Goal: Register for event/course

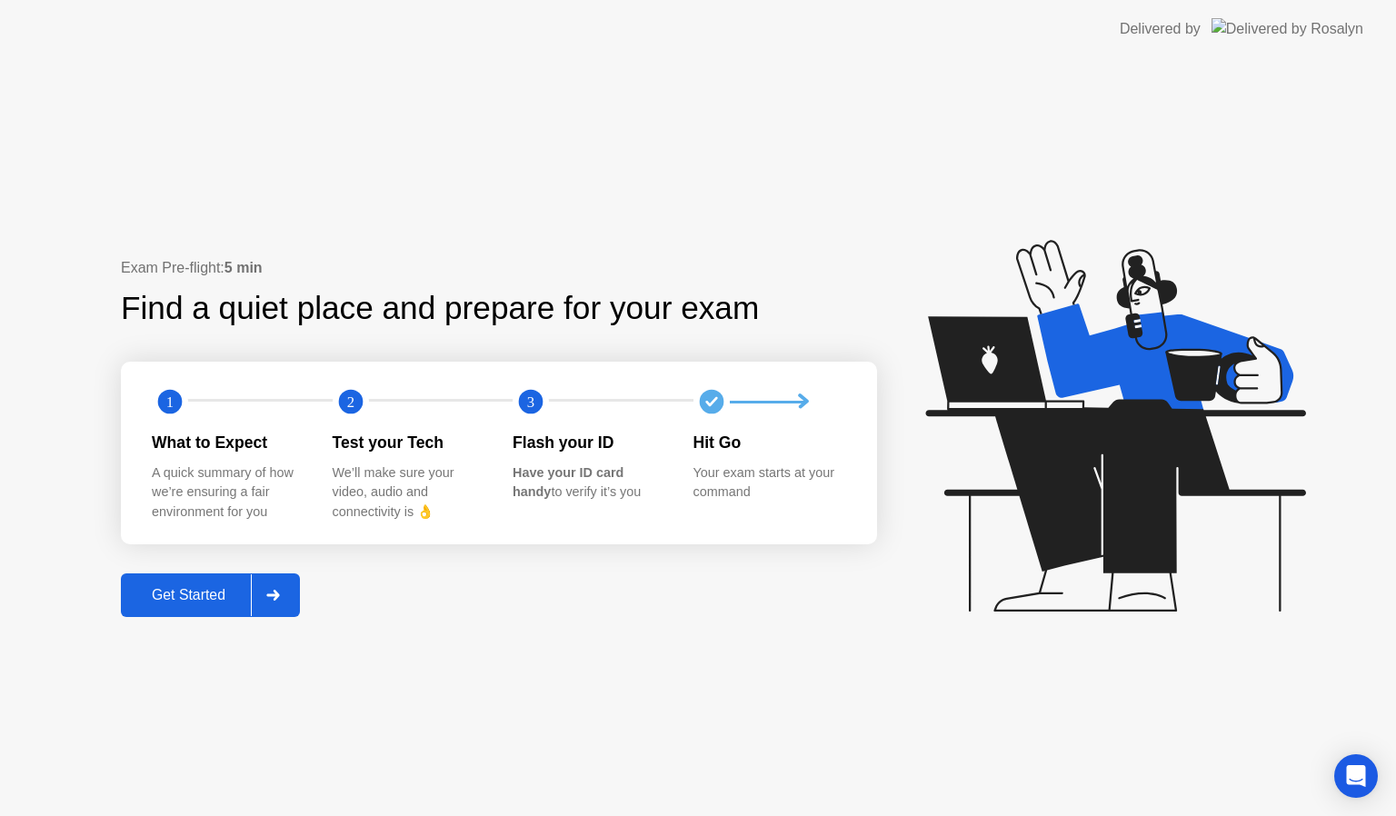
click at [208, 587] on div "Get Started" at bounding box center [188, 595] width 125 height 16
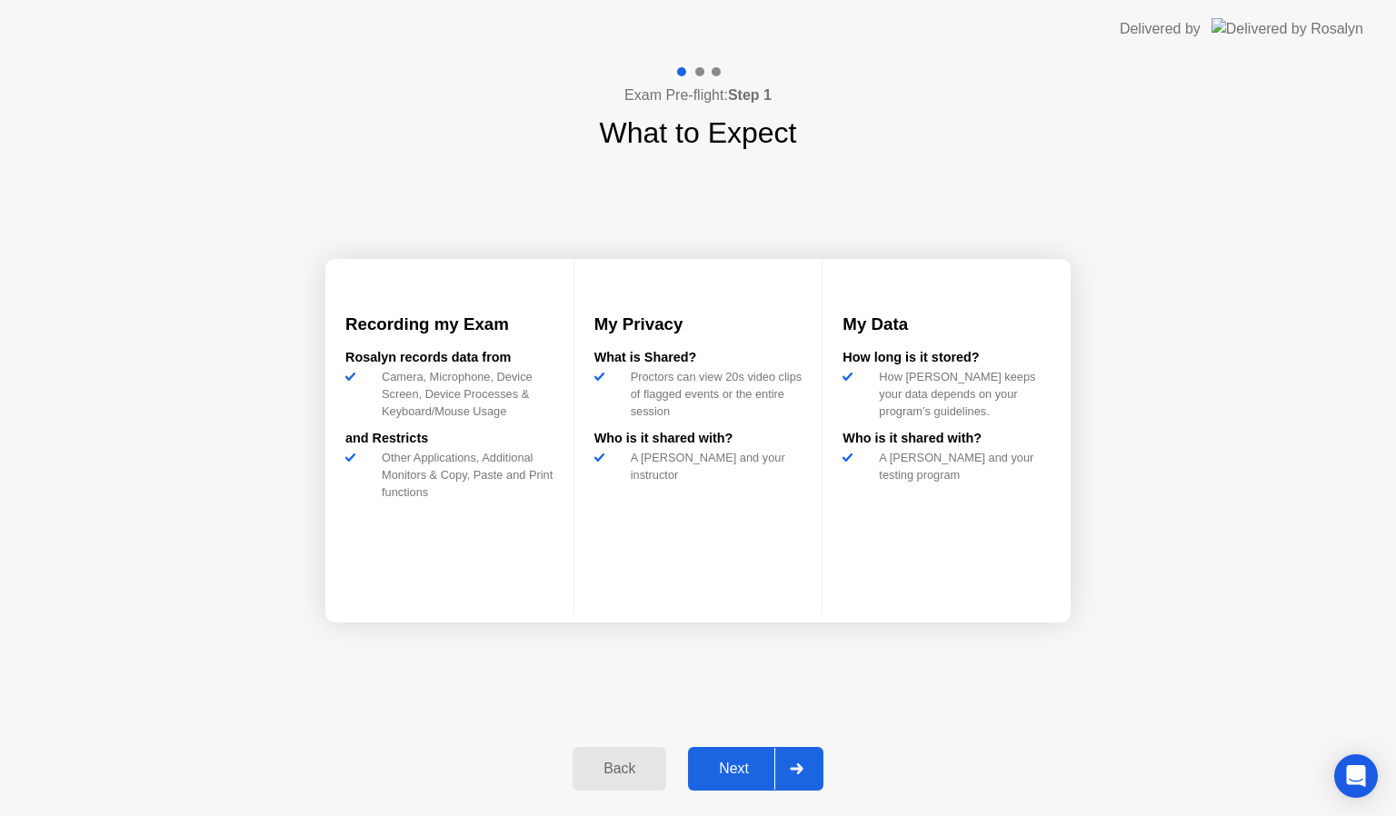
click at [713, 764] on div "Next" at bounding box center [734, 769] width 81 height 16
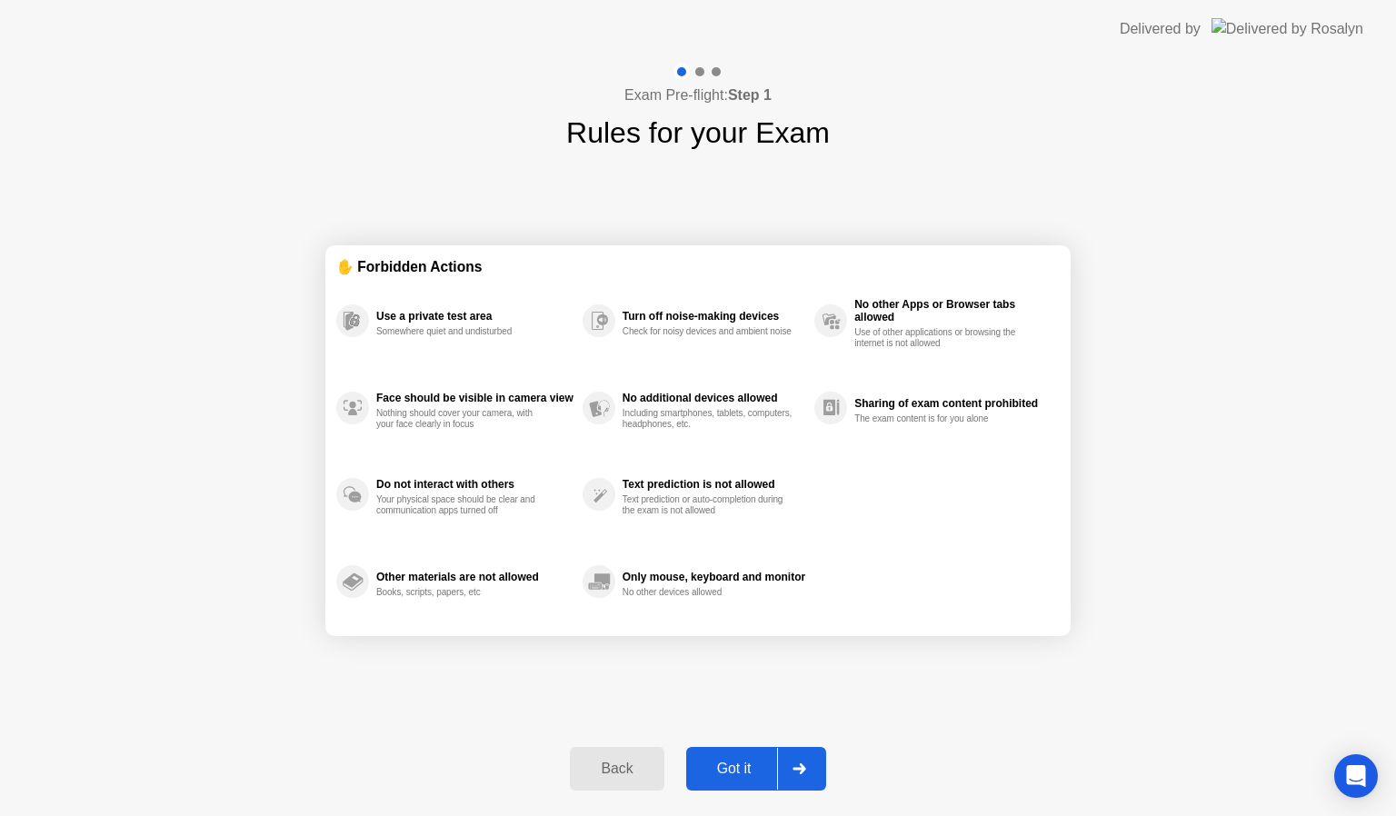
click at [713, 764] on div "Got it" at bounding box center [734, 769] width 85 height 16
select select "**********"
select select "*******"
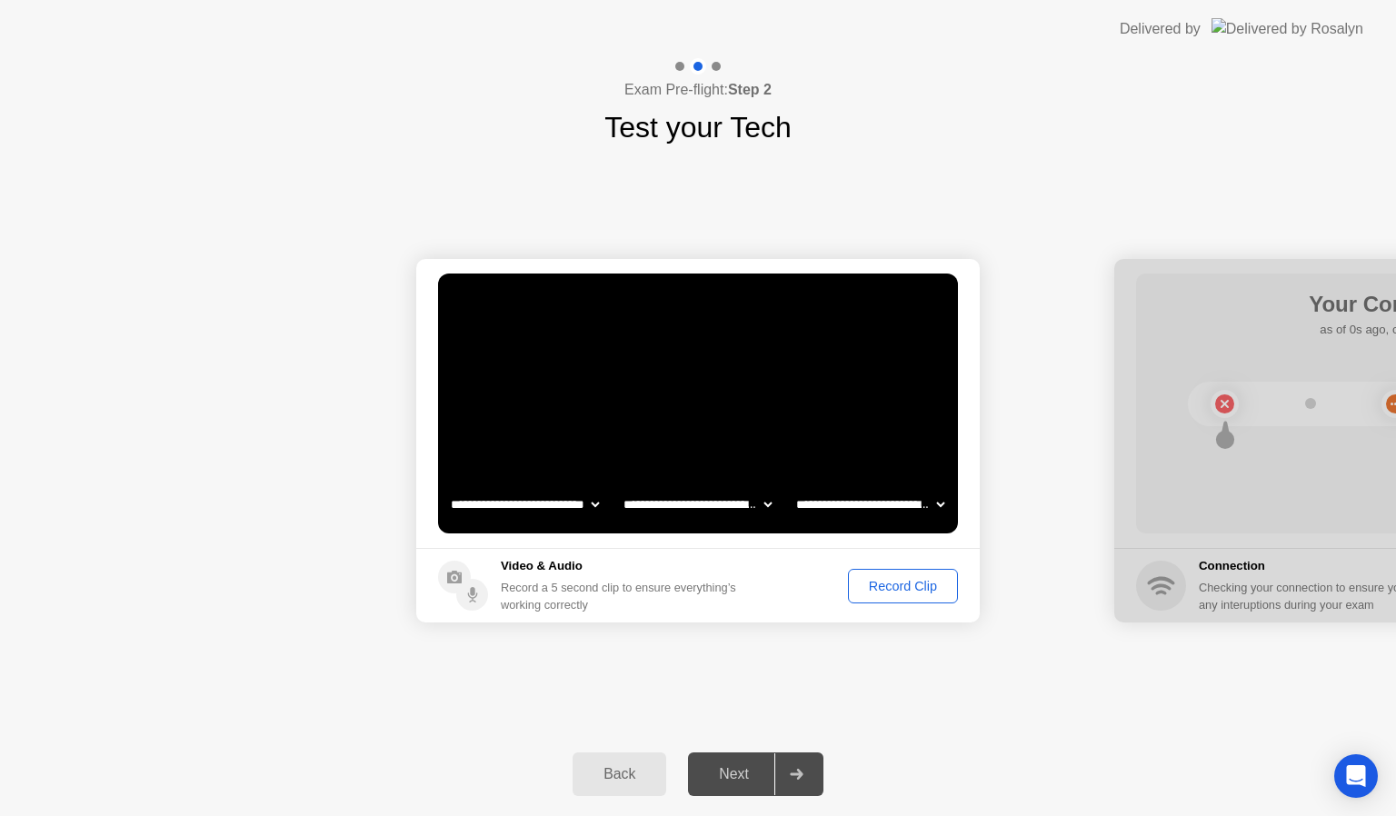
click at [933, 579] on div "Record Clip" at bounding box center [902, 586] width 97 height 15
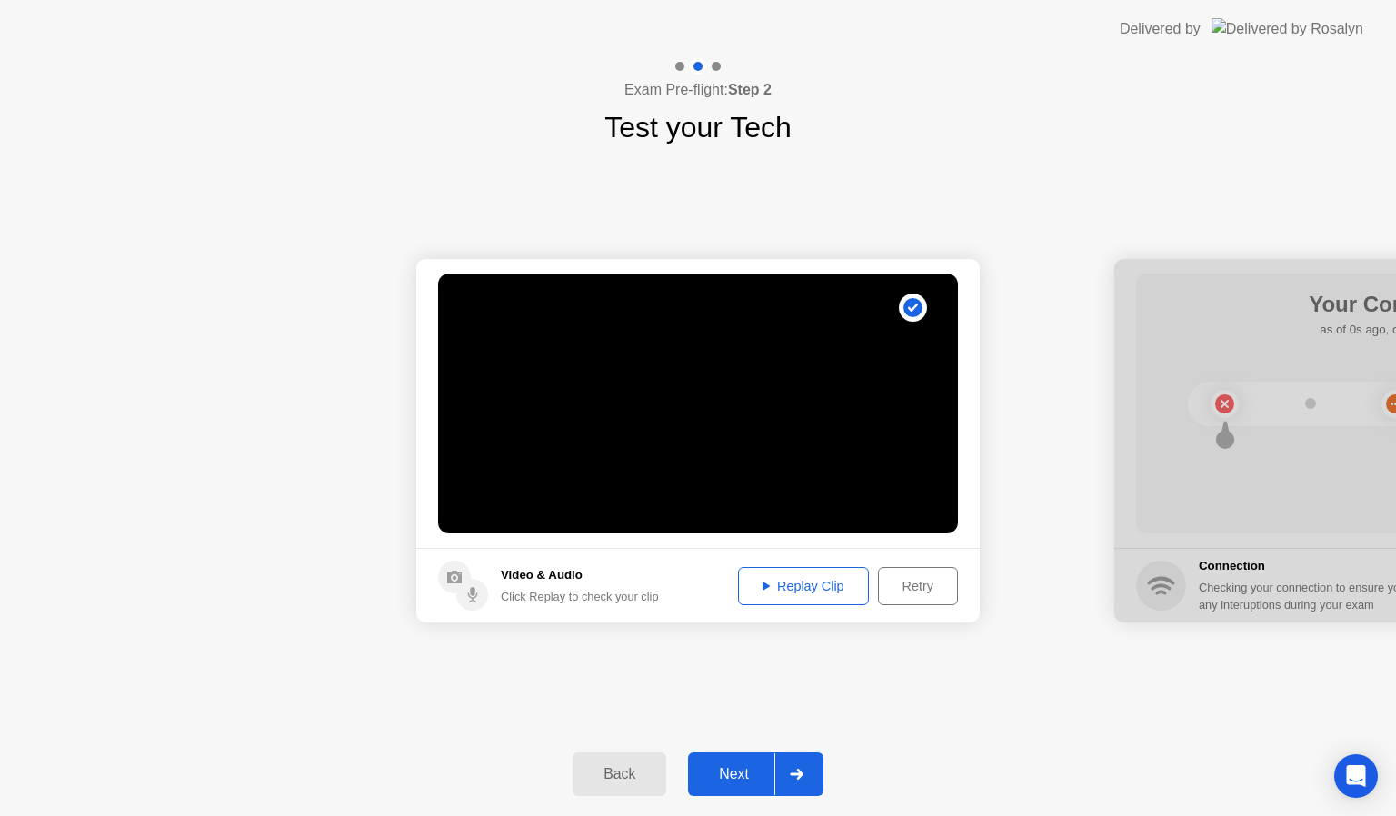
click at [742, 786] on button "Next" at bounding box center [755, 775] width 135 height 44
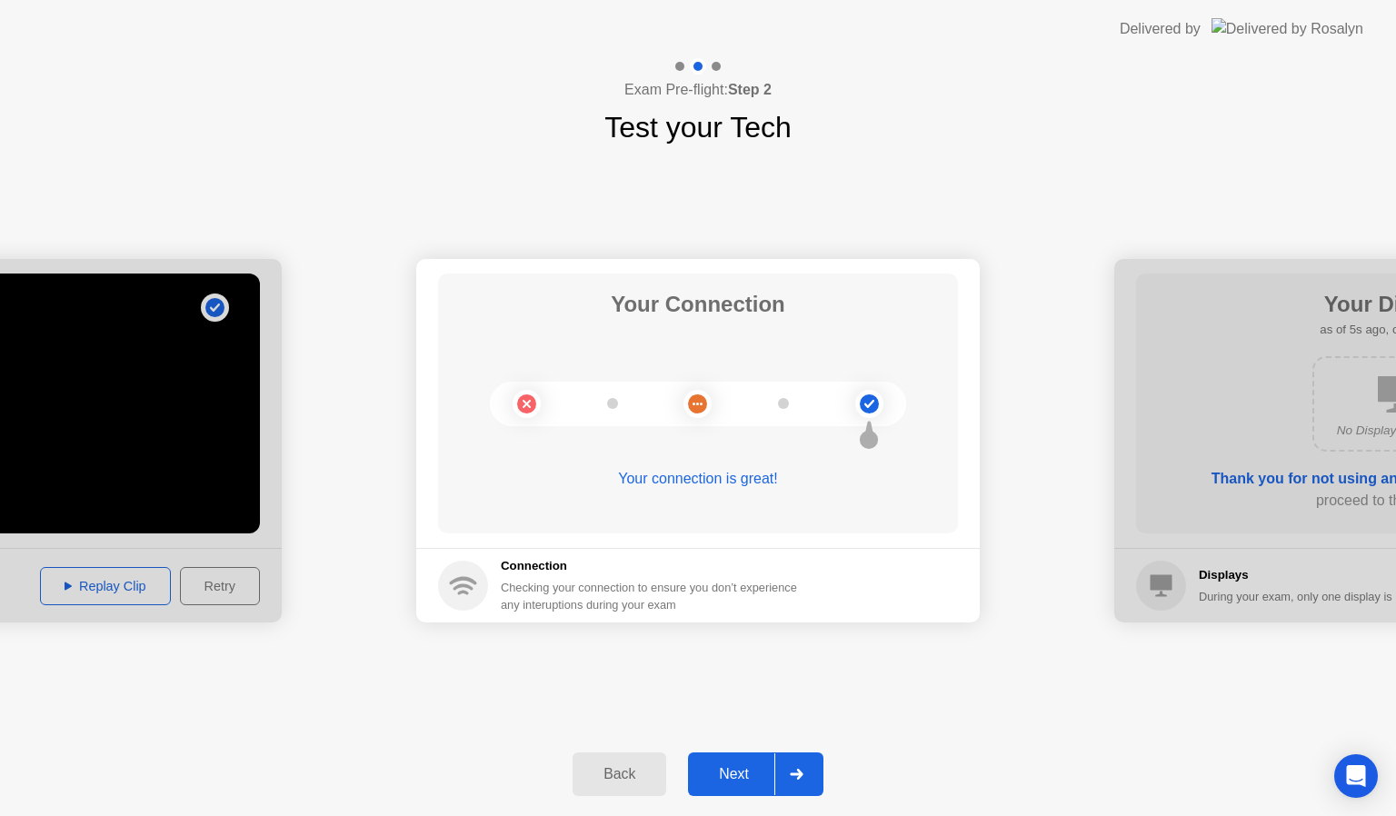
click at [742, 786] on button "Next" at bounding box center [755, 775] width 135 height 44
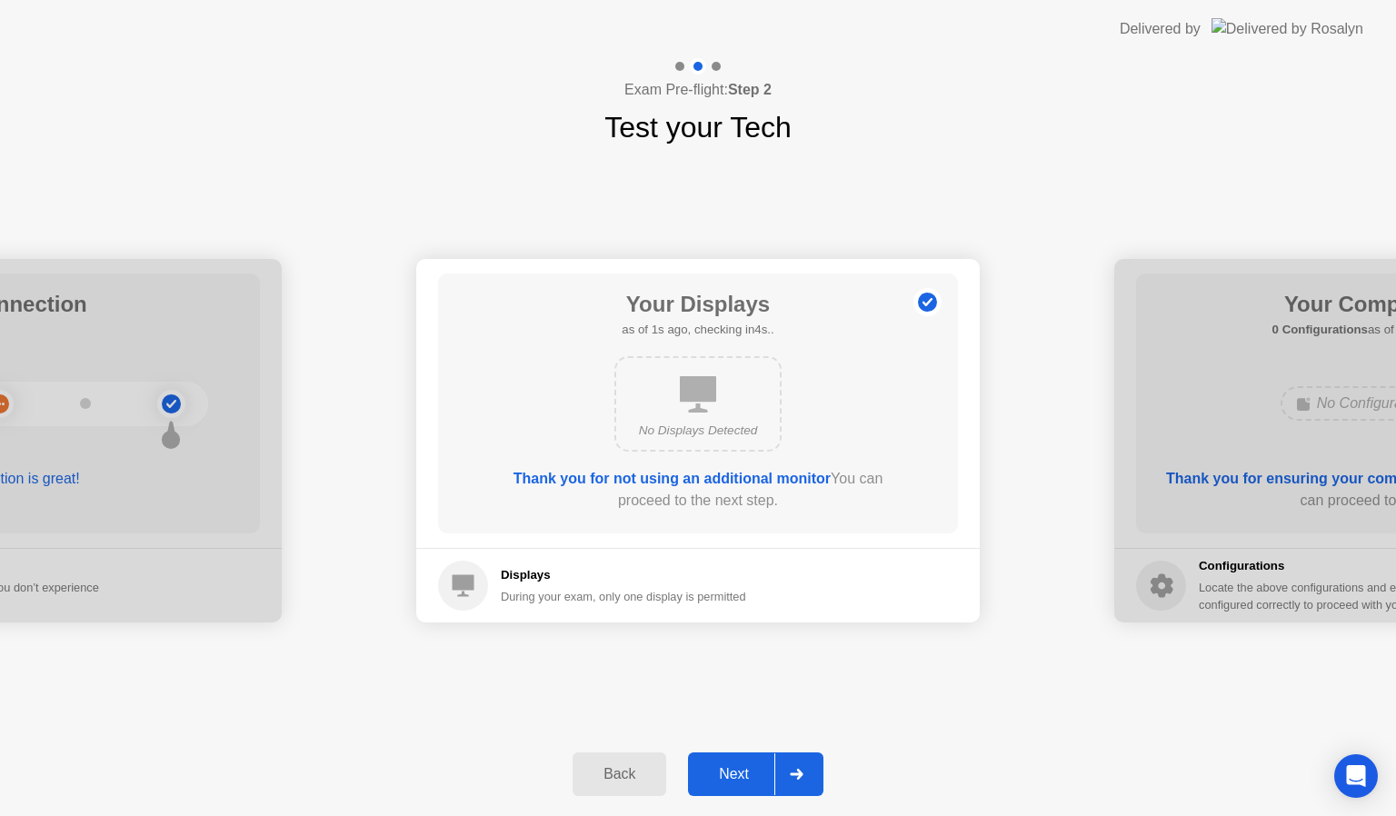
click at [742, 786] on button "Next" at bounding box center [755, 775] width 135 height 44
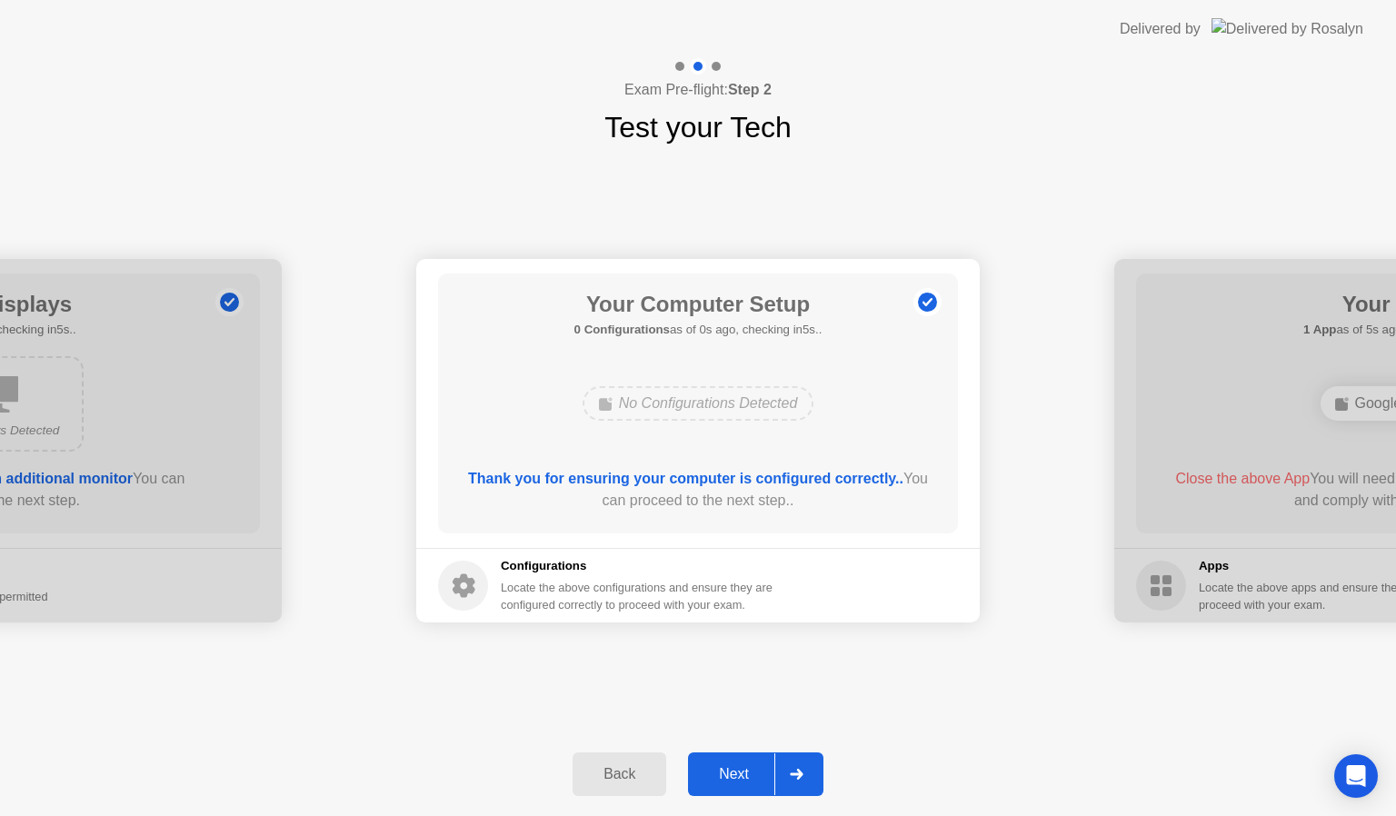
click at [742, 786] on button "Next" at bounding box center [755, 775] width 135 height 44
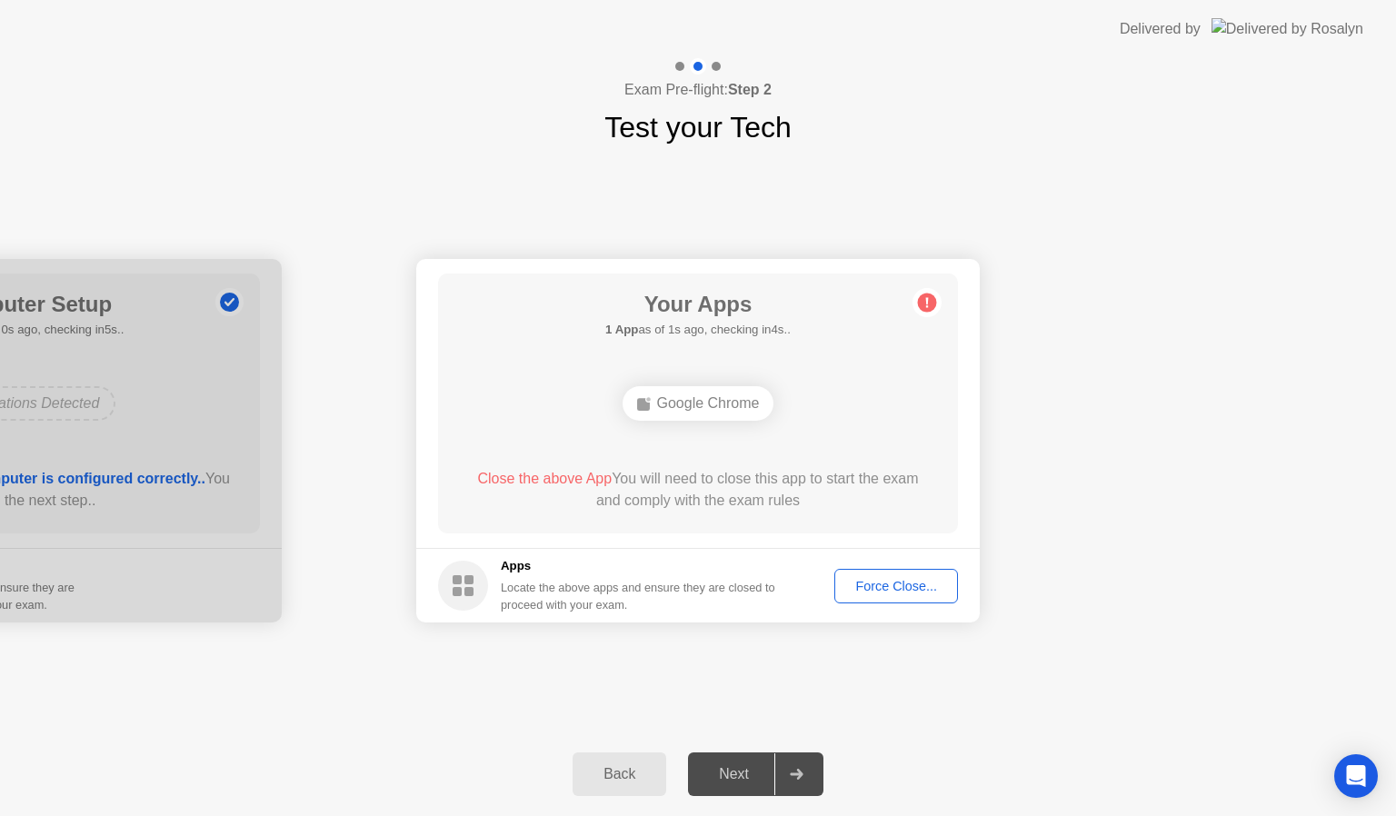
click at [907, 580] on div "Force Close..." at bounding box center [896, 586] width 111 height 15
click at [871, 579] on div "Force Close..." at bounding box center [896, 586] width 111 height 15
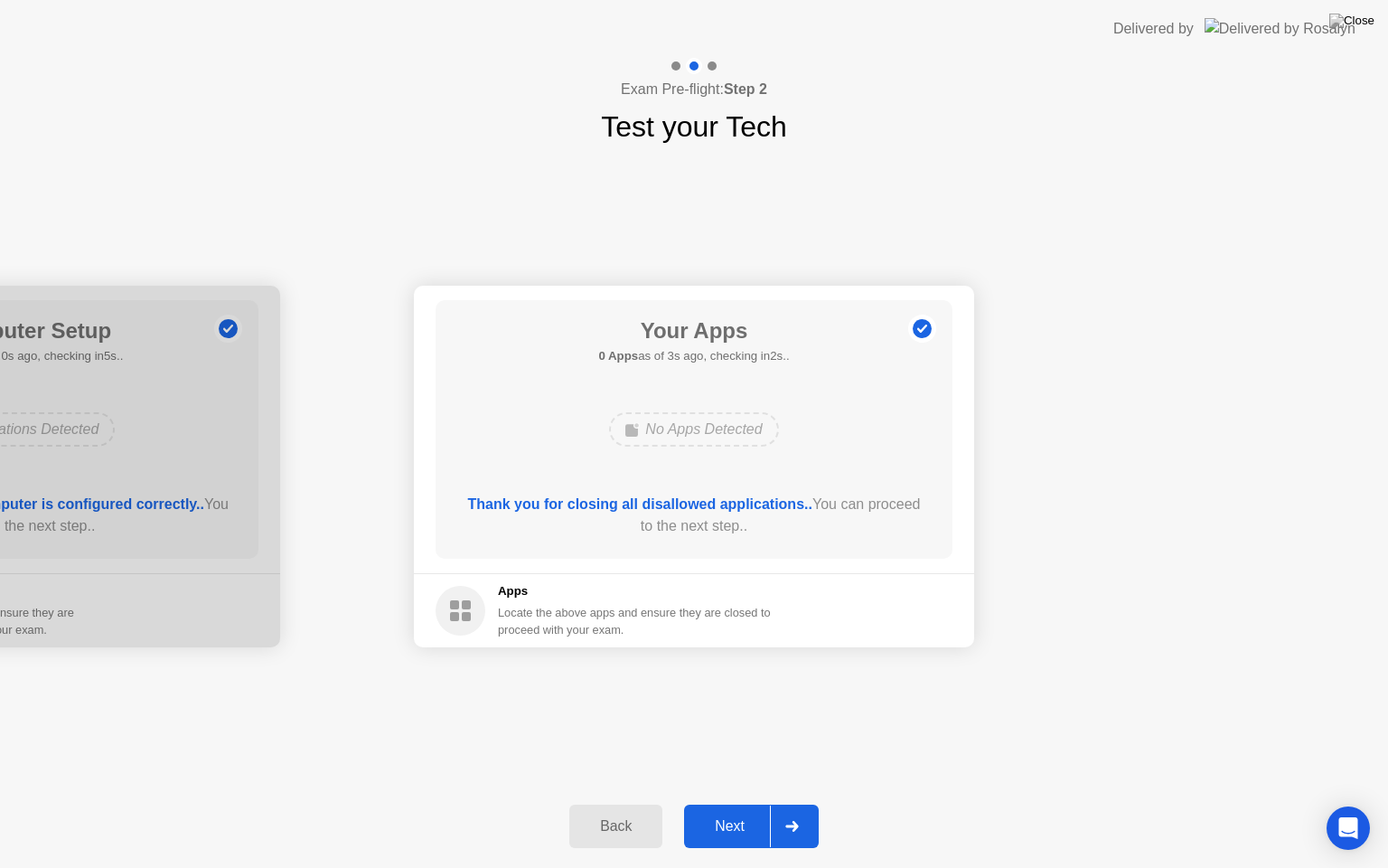
click at [740, 810] on div "Next" at bounding box center [730, 826] width 81 height 16
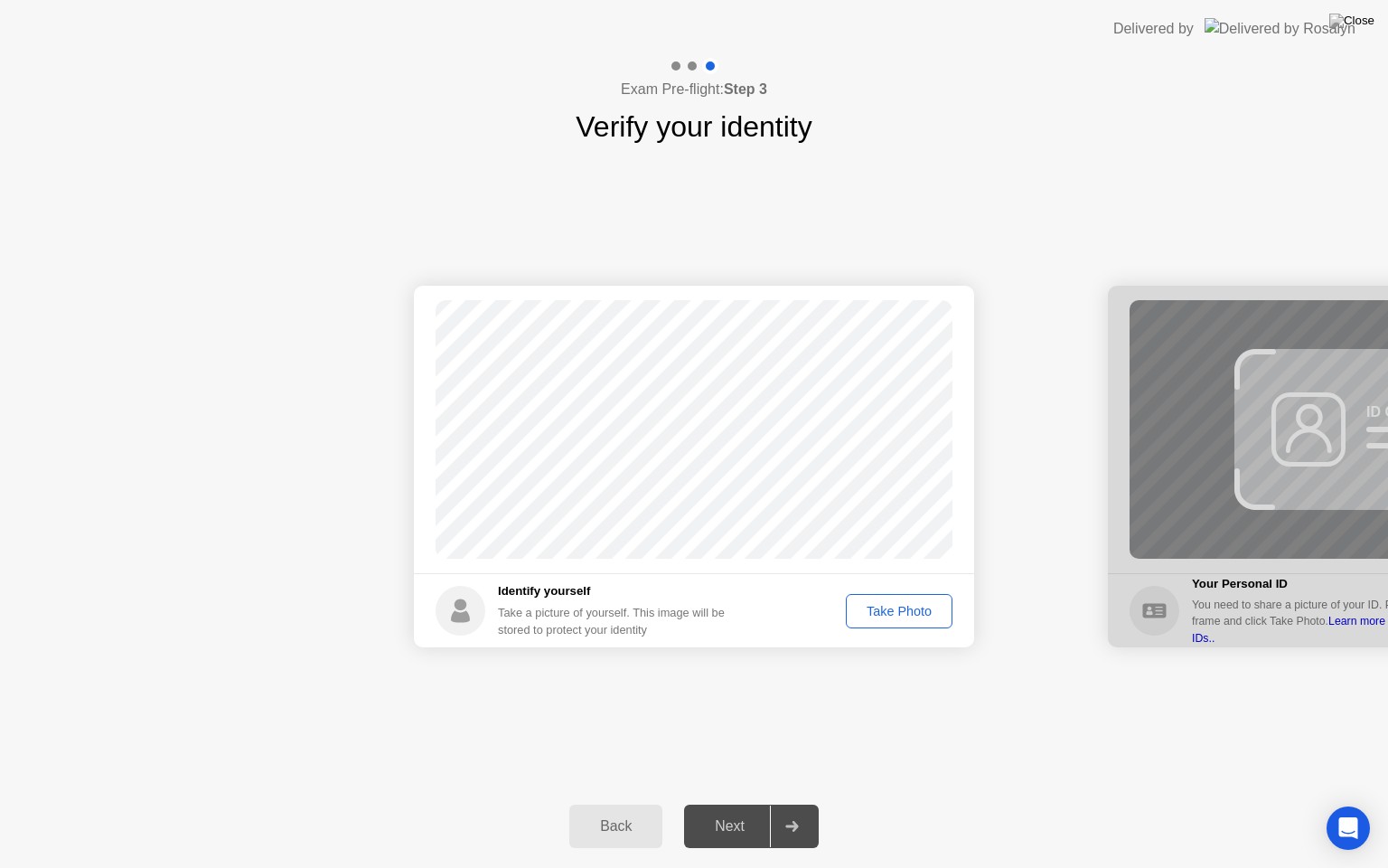
click at [918, 611] on div "Take Photo" at bounding box center [899, 610] width 94 height 15
click at [755, 810] on div "Next" at bounding box center [730, 826] width 81 height 16
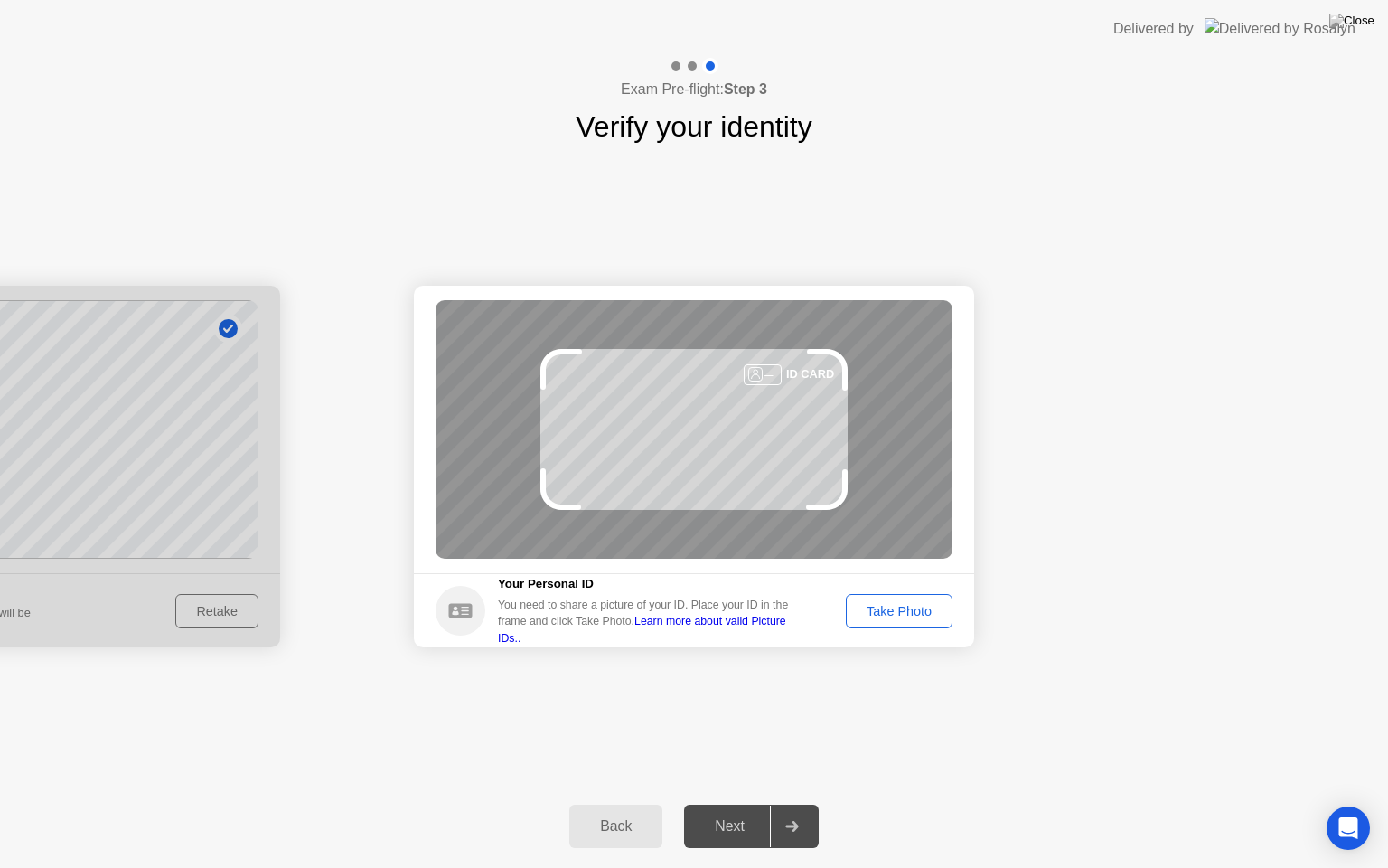
click at [908, 607] on div "Take Photo" at bounding box center [899, 610] width 94 height 15
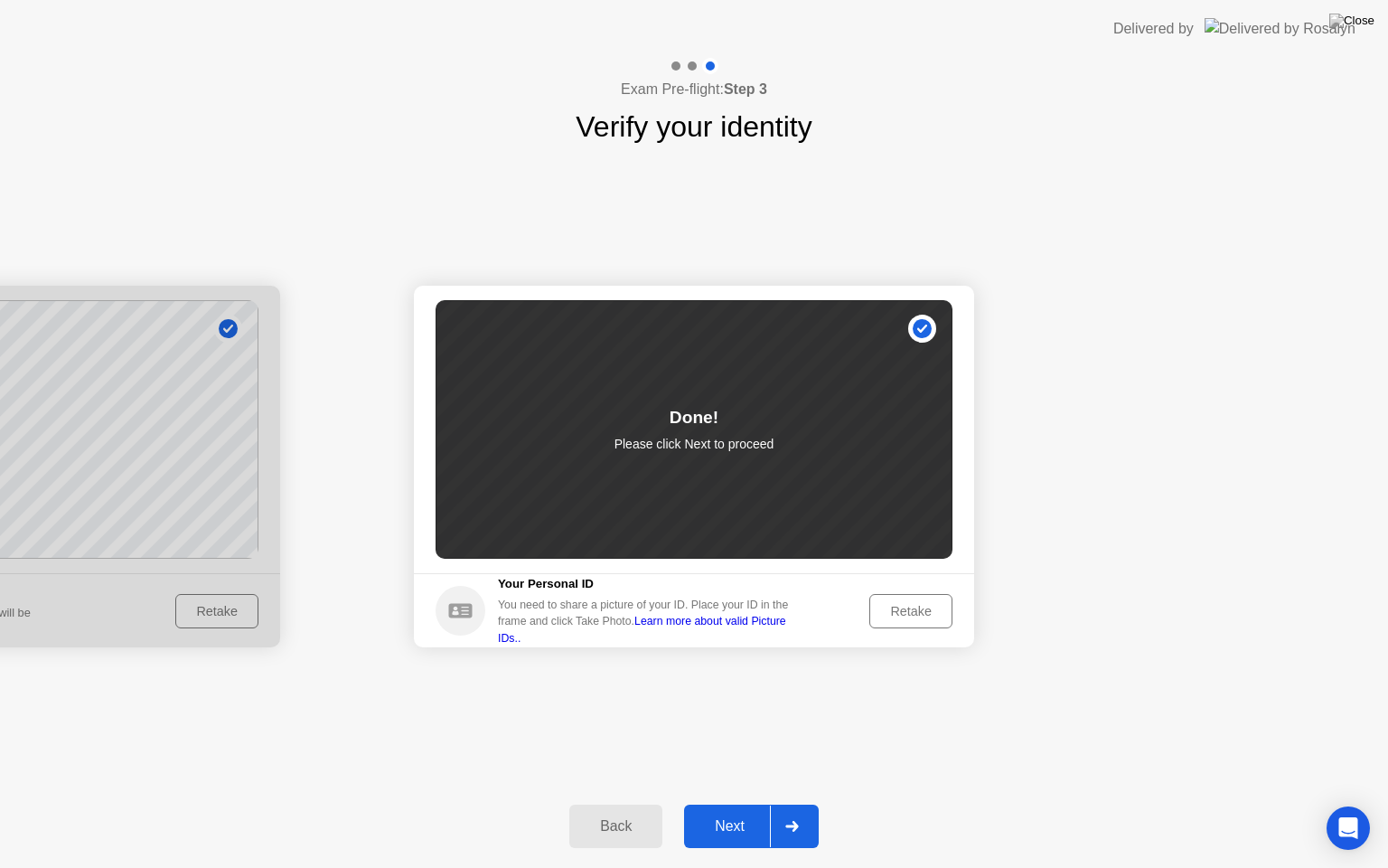
click at [724, 810] on div "Next" at bounding box center [730, 826] width 81 height 16
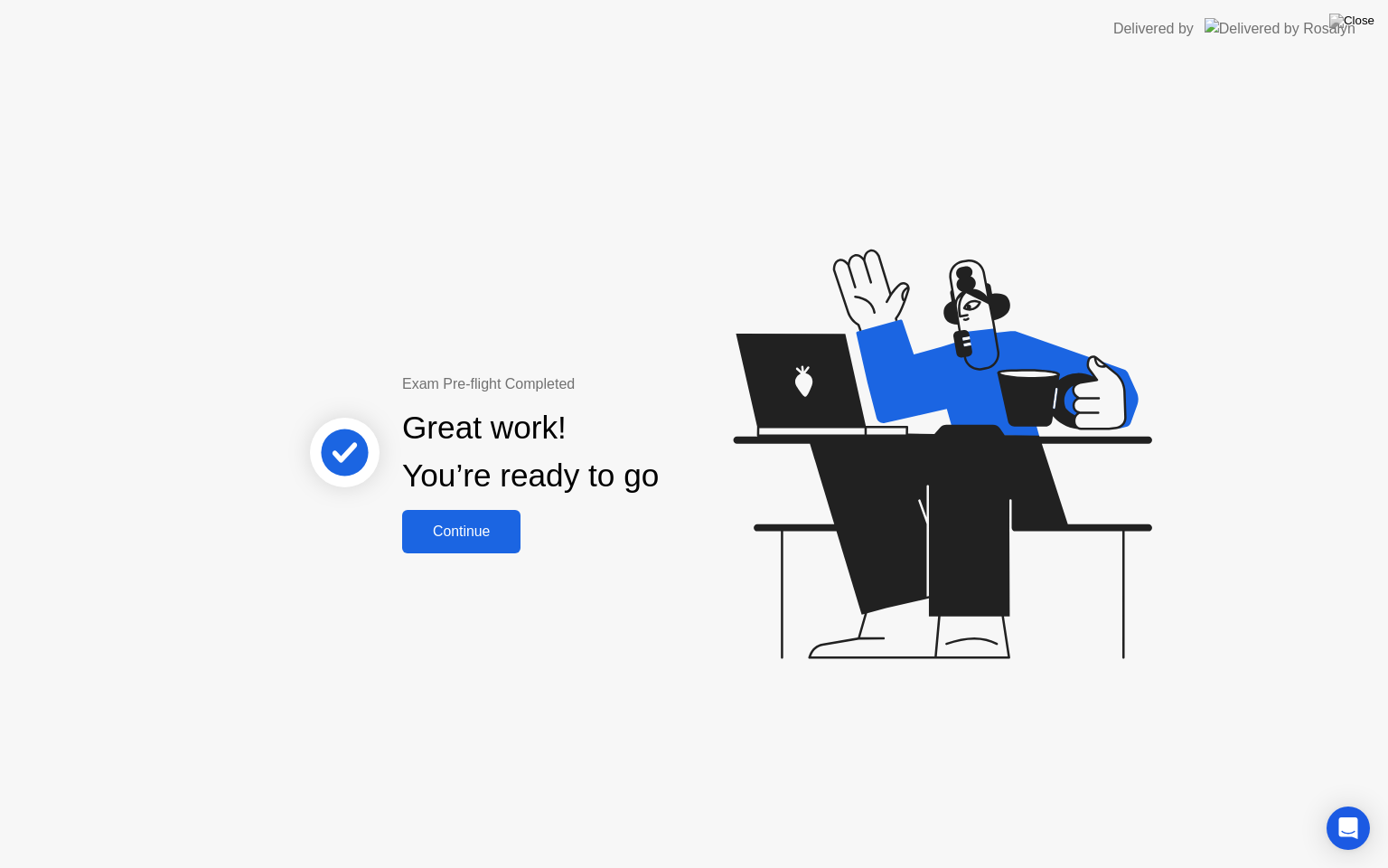
click at [468, 530] on div "Continue" at bounding box center [461, 531] width 107 height 16
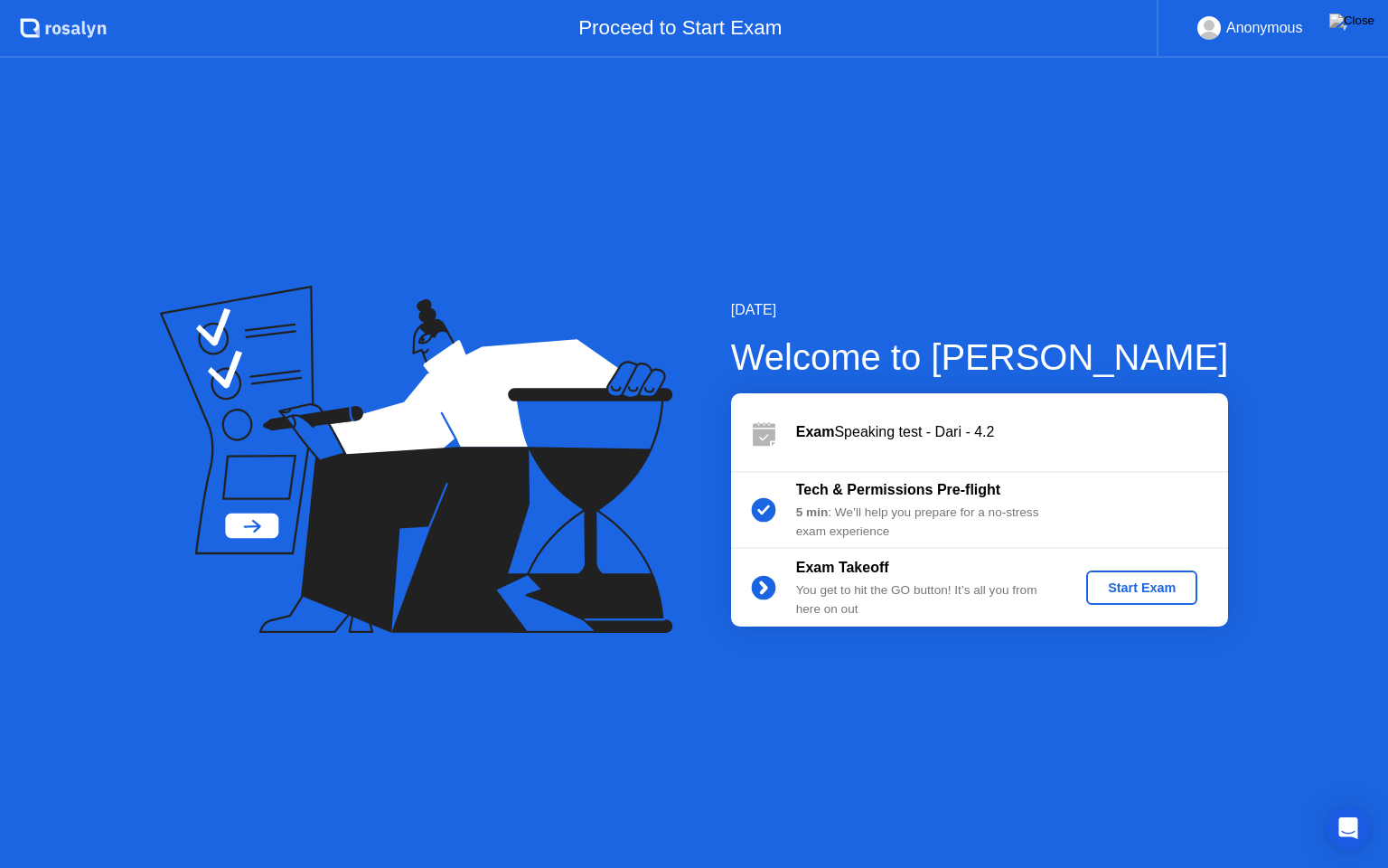
click at [1139, 586] on div "Start Exam" at bounding box center [1141, 588] width 96 height 15
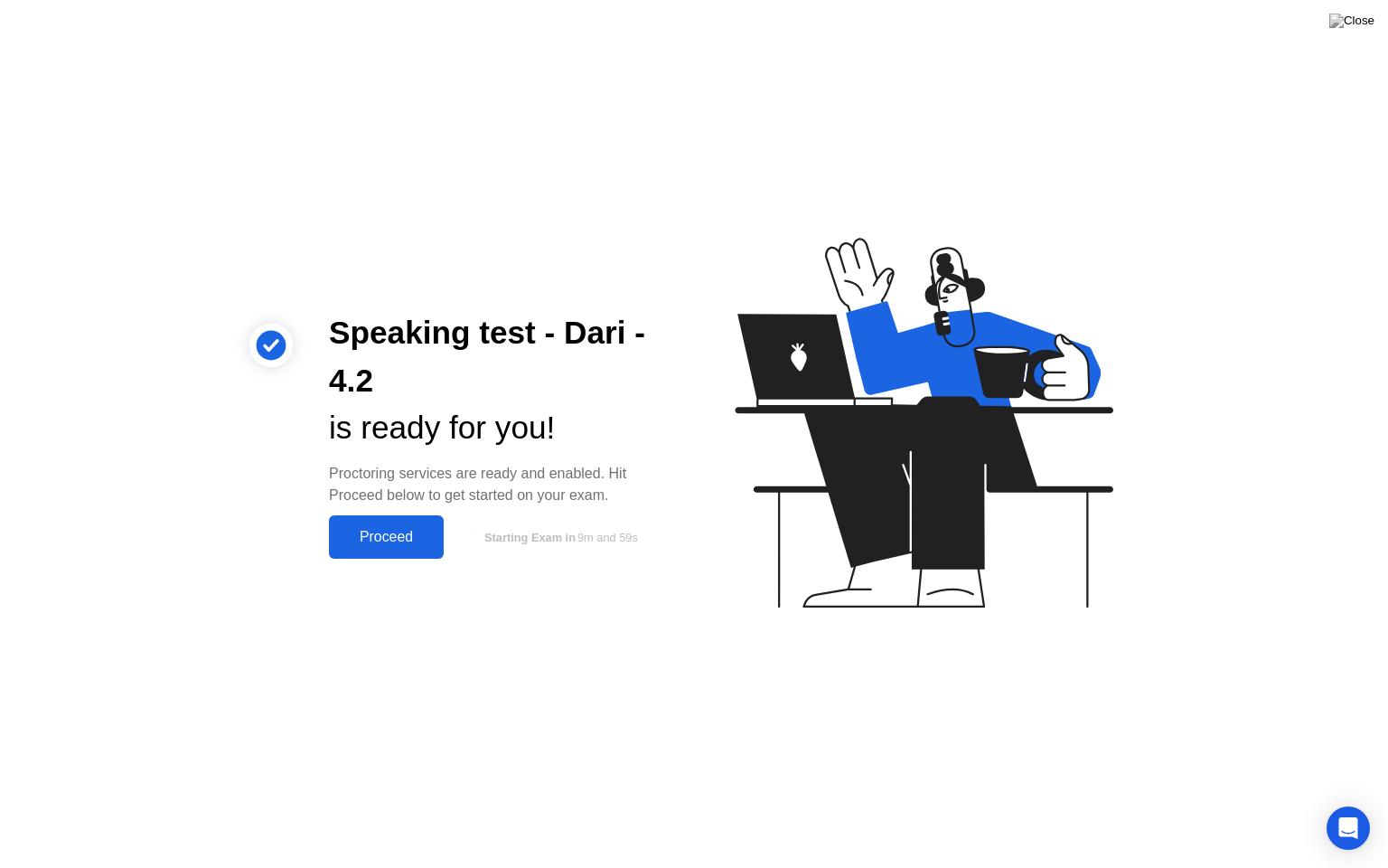
click at [379, 545] on div "Proceed" at bounding box center [386, 537] width 104 height 16
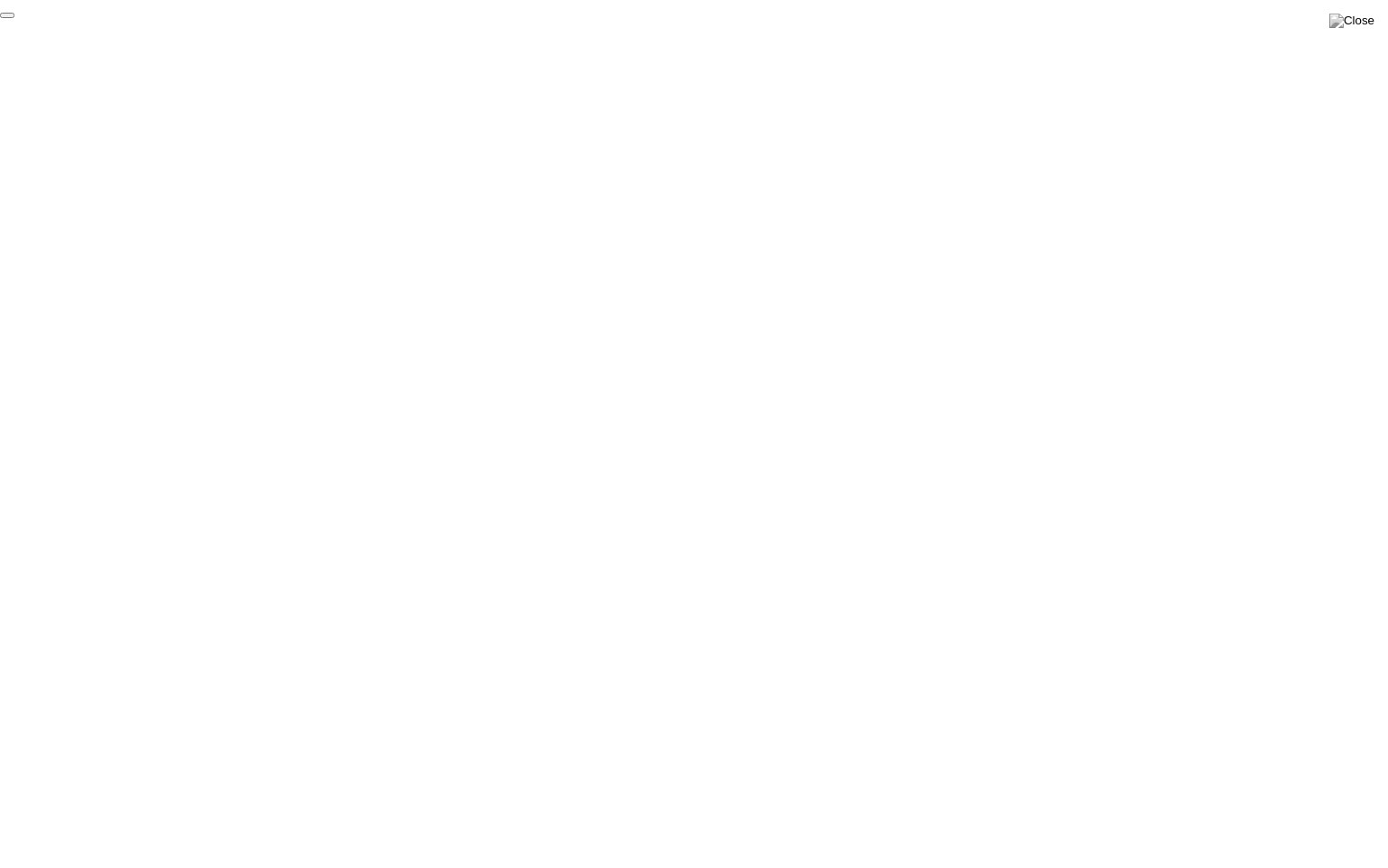
click at [15, 18] on button "End Proctoring Session" at bounding box center [7, 15] width 15 height 5
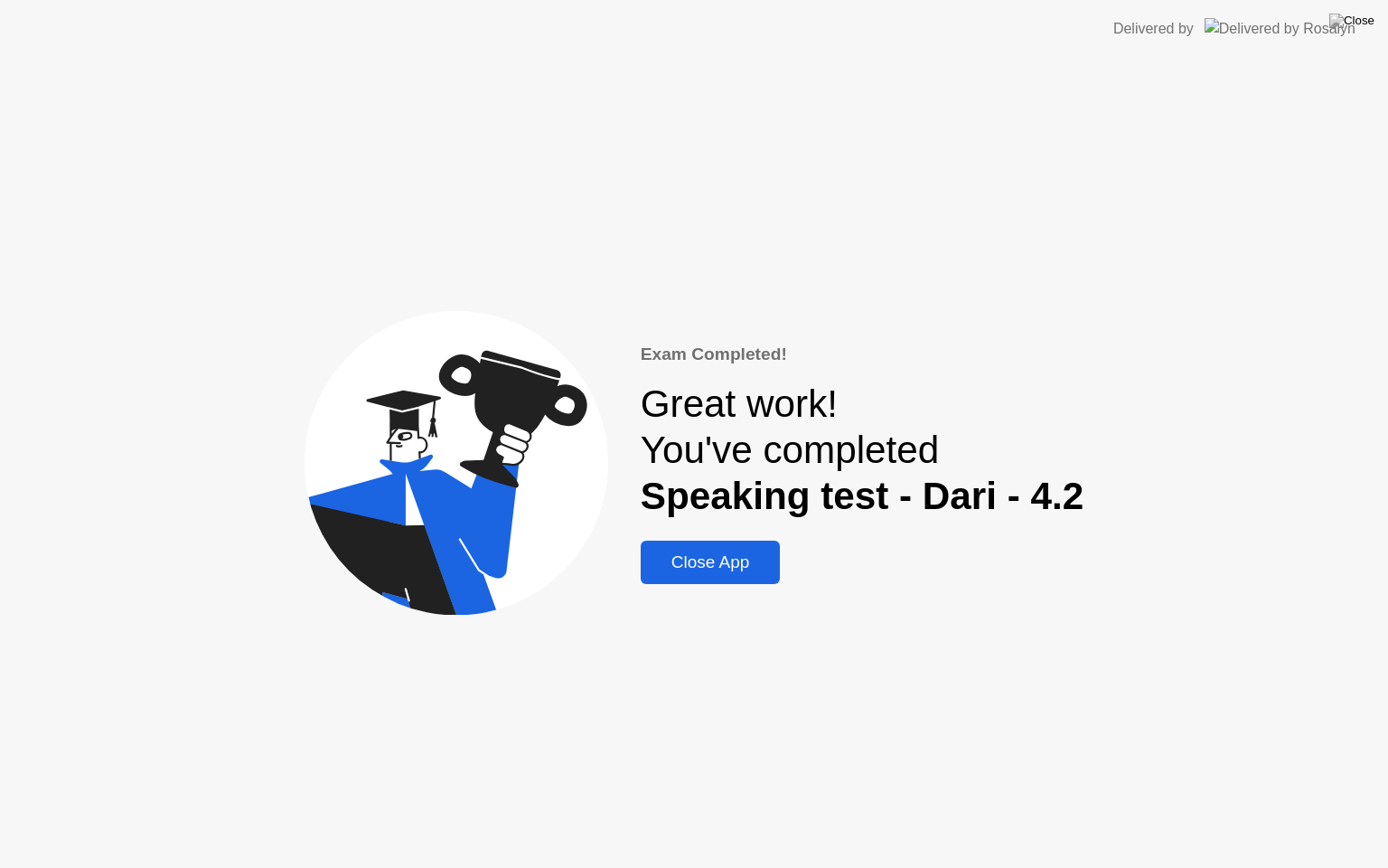
drag, startPoint x: 680, startPoint y: 568, endPoint x: 683, endPoint y: 557, distance: 11.4
click at [683, 579] on button "Close App" at bounding box center [710, 563] width 140 height 44
